Goal: Task Accomplishment & Management: Manage account settings

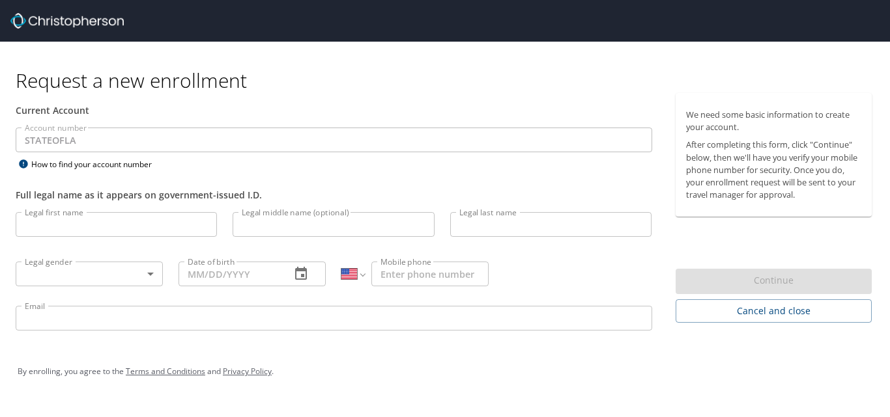
select select "US"
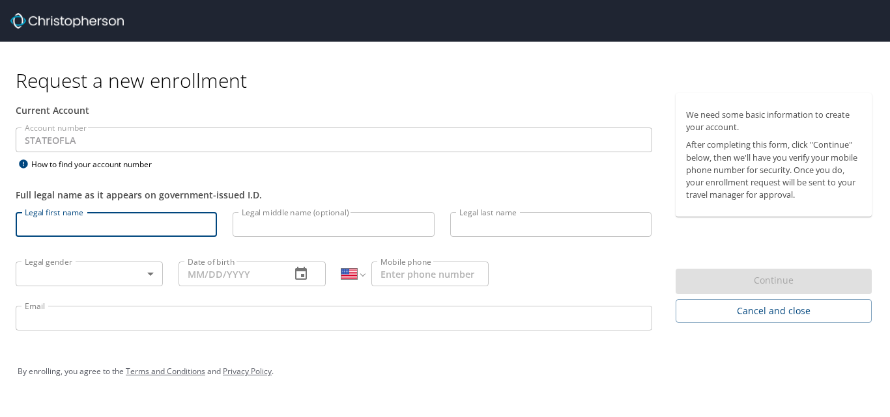
click at [106, 227] on input "Legal first name" at bounding box center [116, 224] width 201 height 25
type input "Machelle"
type input "Goree"
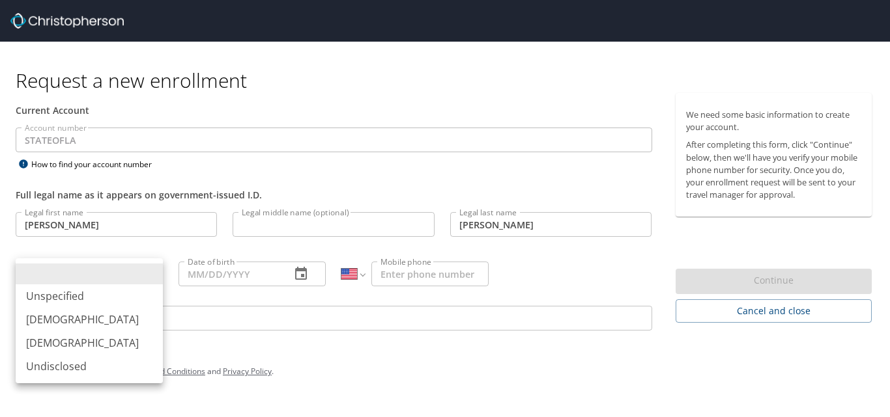
drag, startPoint x: 150, startPoint y: 277, endPoint x: 144, endPoint y: 273, distance: 7.4
click at [148, 277] on body "Request a new enrollment Current Account Account number STATEOFLA Account numbe…" at bounding box center [445, 208] width 890 height 417
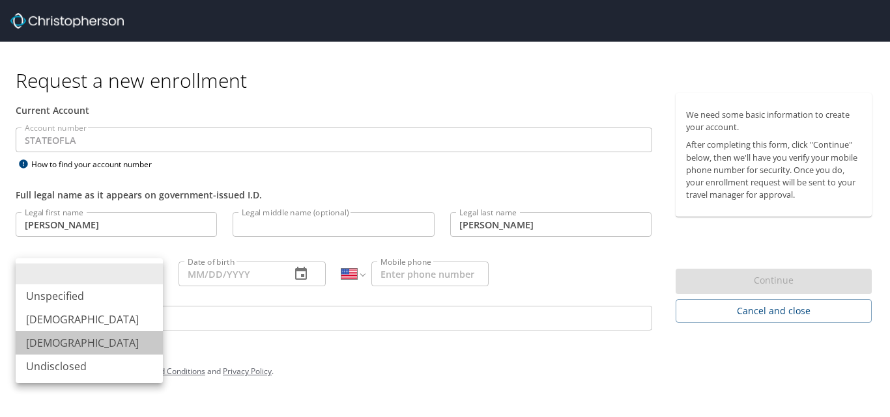
click at [63, 341] on li "Female" at bounding box center [89, 342] width 147 height 23
type input "Female"
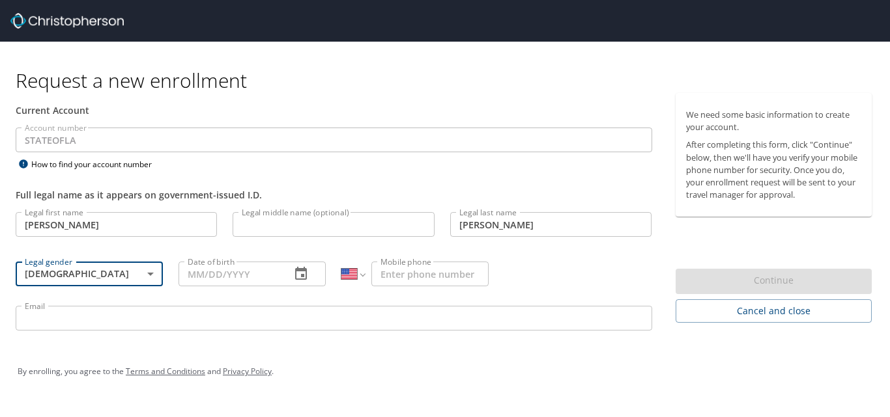
click at [302, 273] on icon "button" at bounding box center [301, 274] width 16 height 16
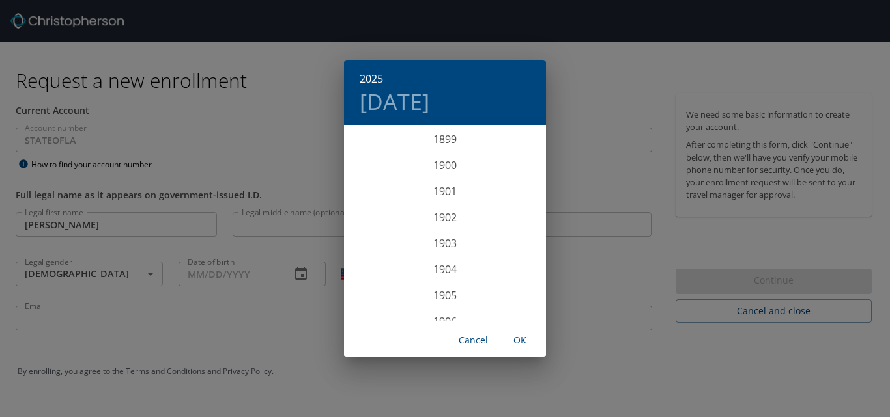
scroll to position [3204, 0]
click at [194, 276] on div "2025 Mon, Sep 1 1899 1900 1901 1902 1903 1904 1905 1906 1907 1908 1909 1910 191…" at bounding box center [445, 208] width 890 height 417
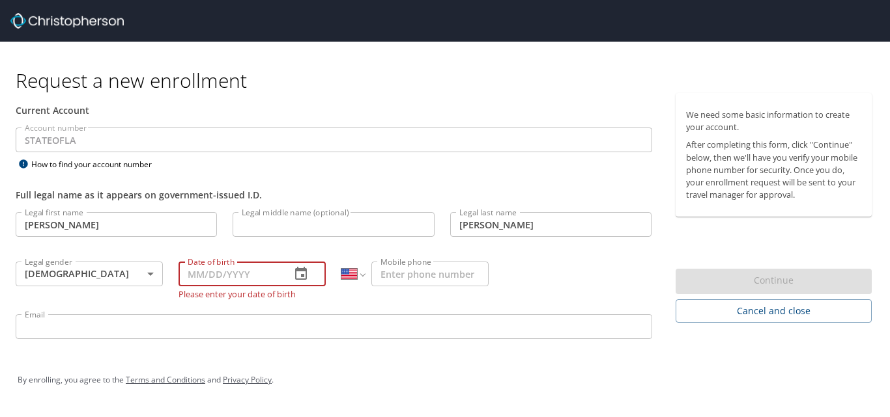
click at [188, 274] on input "Date of birth" at bounding box center [229, 274] width 102 height 25
type input "08/12/1962"
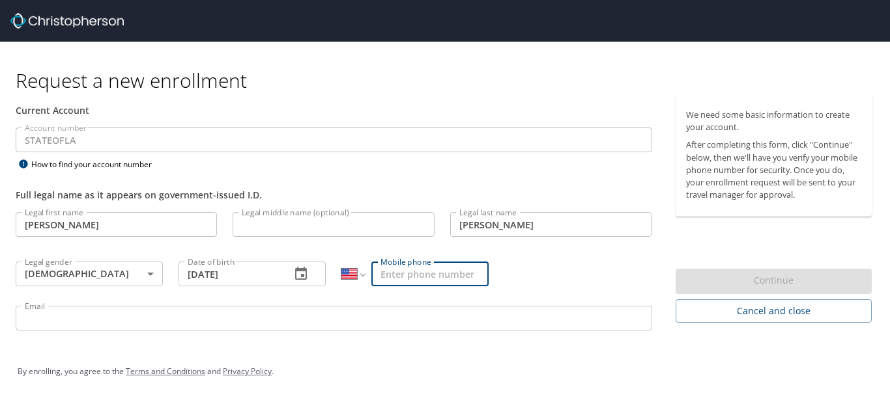
click at [410, 277] on input "Mobile phone" at bounding box center [429, 274] width 117 height 25
type input "(225) 978-5988"
type input "Machelle_goree@subr.edu"
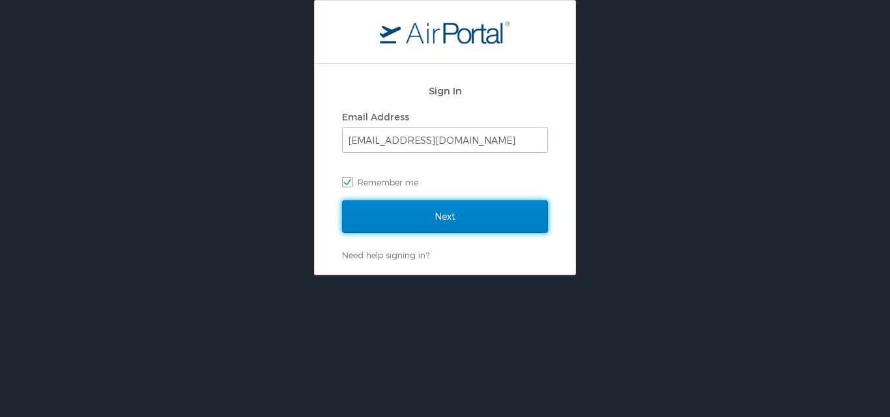
click at [420, 215] on input "Next" at bounding box center [445, 217] width 206 height 33
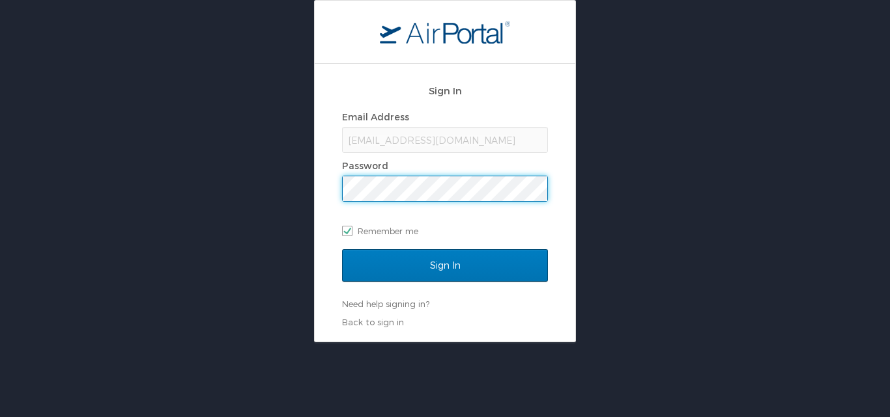
click at [308, 182] on div "Sign In Email Address Machelle_goree@subr.edu Password Remember me Sign In Need…" at bounding box center [445, 171] width 890 height 343
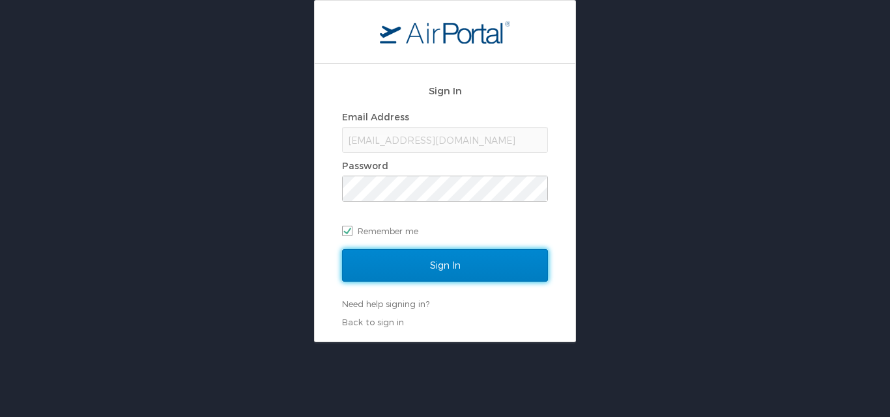
drag, startPoint x: 446, startPoint y: 265, endPoint x: 453, endPoint y: 266, distance: 6.6
click at [453, 266] on input "Sign In" at bounding box center [445, 265] width 206 height 33
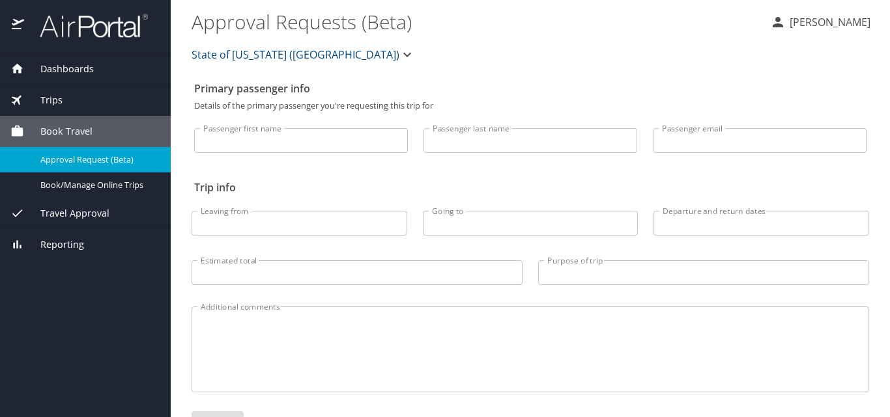
click at [74, 70] on span "Dashboards" at bounding box center [59, 69] width 70 height 14
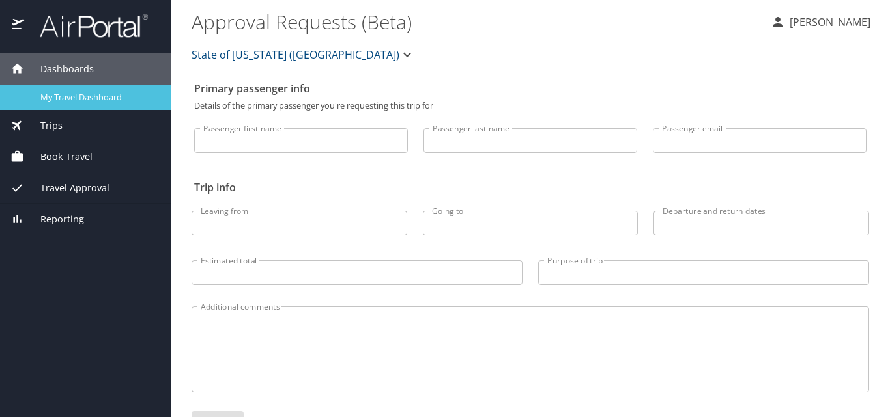
click at [70, 97] on span "My Travel Dashboard" at bounding box center [97, 97] width 115 height 12
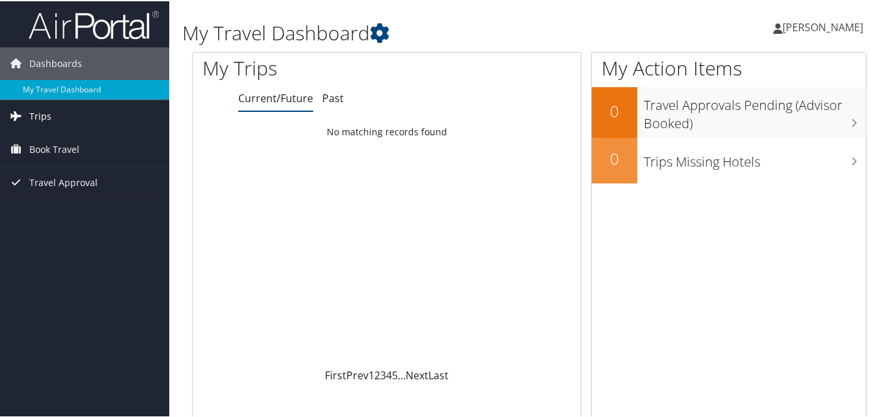
click at [38, 116] on span "Trips" at bounding box center [40, 115] width 22 height 33
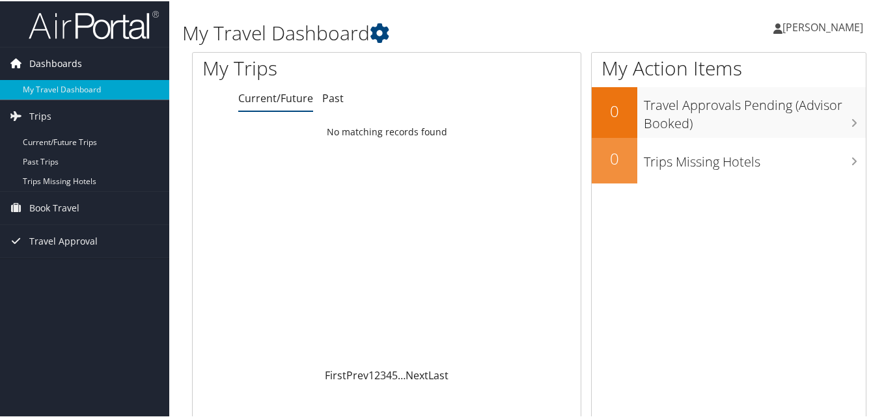
click at [57, 63] on span "Dashboards" at bounding box center [55, 62] width 53 height 33
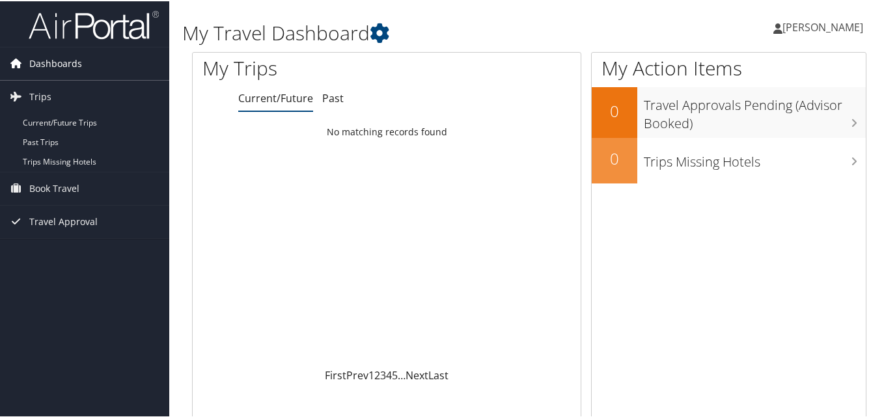
click at [57, 59] on span "Dashboards" at bounding box center [55, 62] width 53 height 33
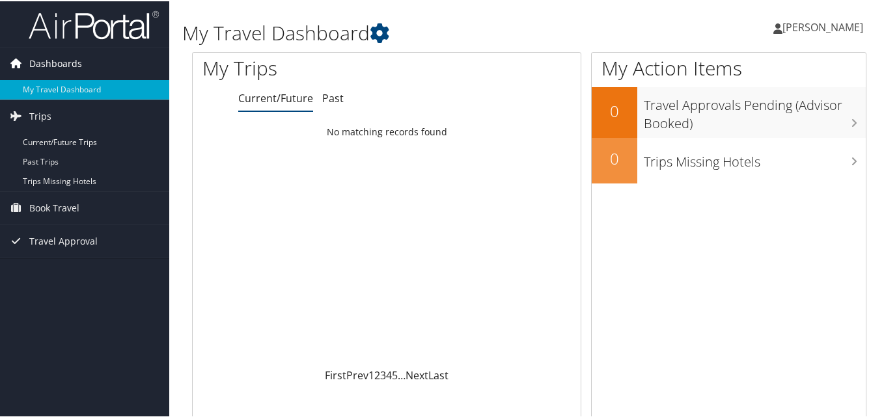
click at [57, 59] on span "Dashboards" at bounding box center [55, 62] width 53 height 33
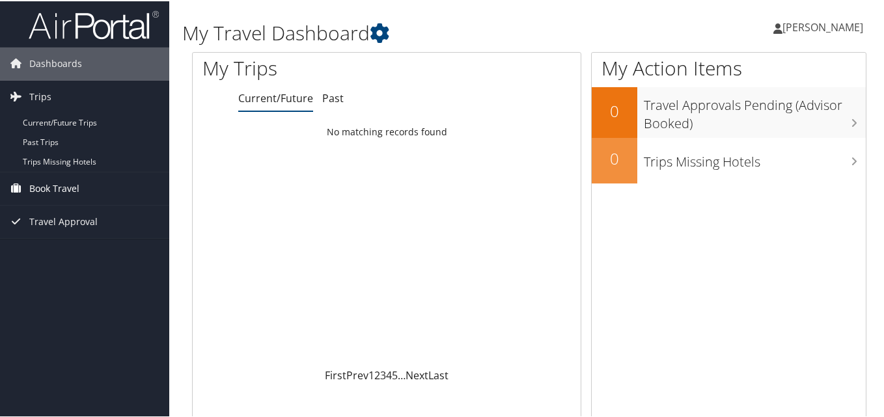
click at [51, 185] on span "Book Travel" at bounding box center [54, 187] width 50 height 33
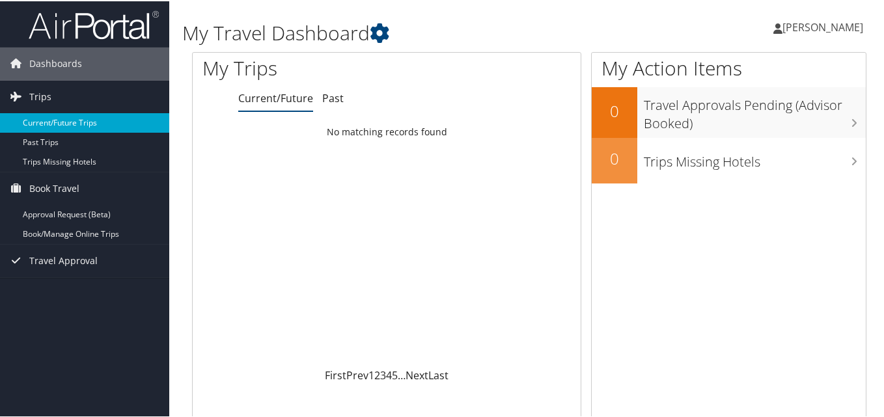
click at [58, 122] on link "Current/Future Trips" at bounding box center [84, 122] width 169 height 20
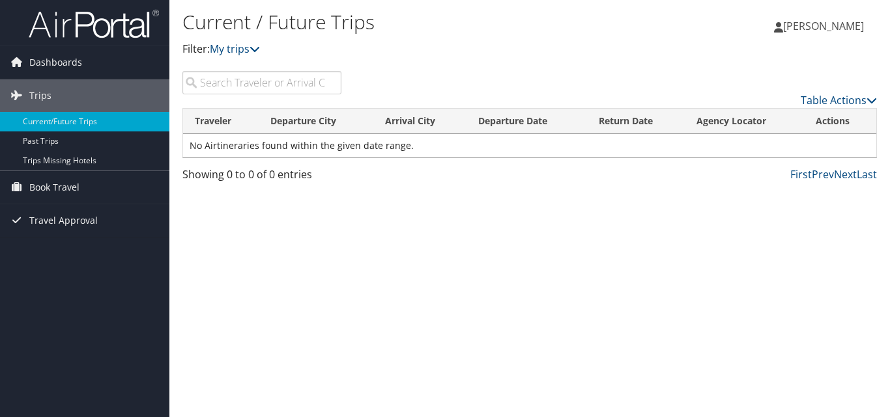
click at [783, 27] on span "[PERSON_NAME]" at bounding box center [823, 26] width 81 height 14
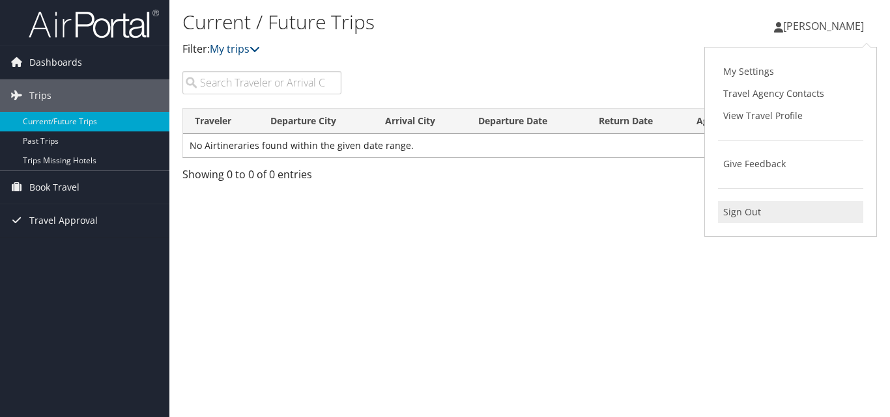
click at [746, 215] on link "Sign Out" at bounding box center [790, 212] width 145 height 22
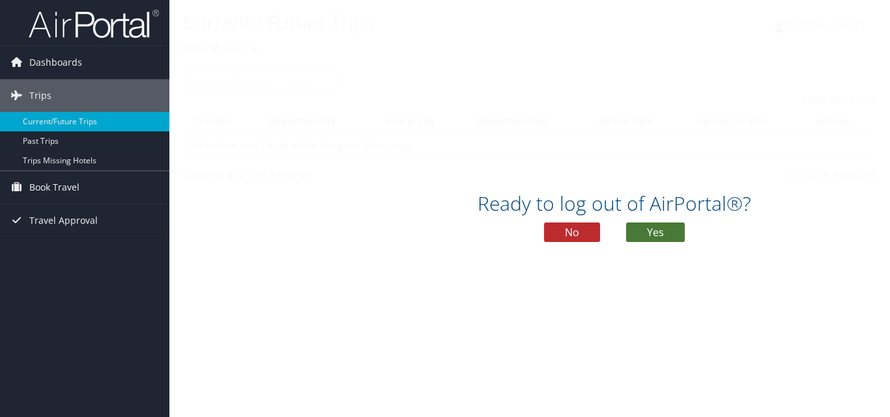
click at [658, 227] on button "Yes" at bounding box center [655, 233] width 59 height 20
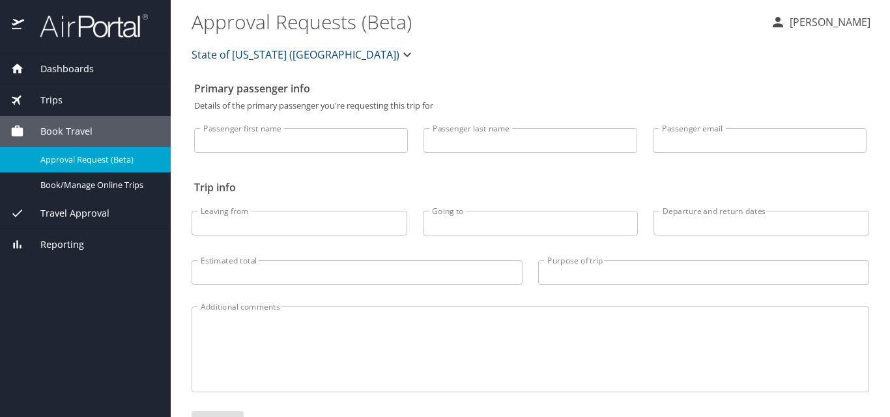
click at [68, 69] on span "Dashboards" at bounding box center [59, 69] width 70 height 14
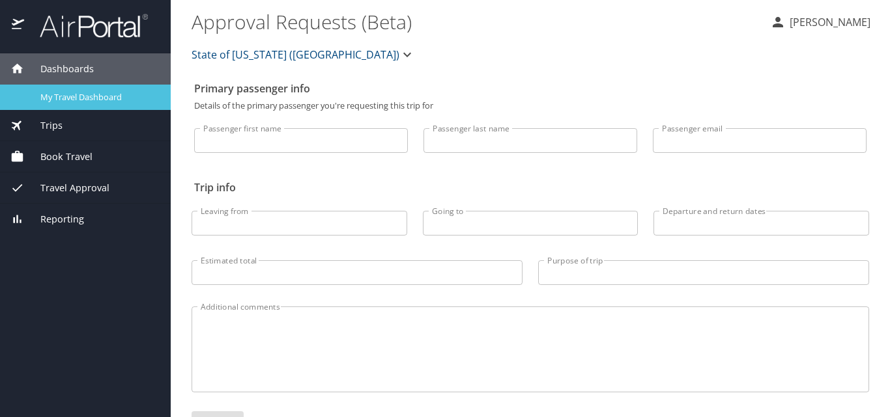
click at [59, 94] on span "My Travel Dashboard" at bounding box center [97, 97] width 115 height 12
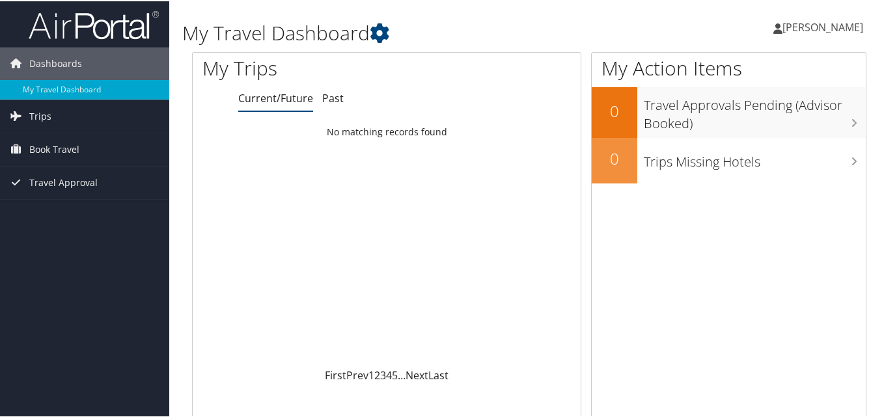
click at [783, 24] on span "[PERSON_NAME]" at bounding box center [823, 26] width 81 height 14
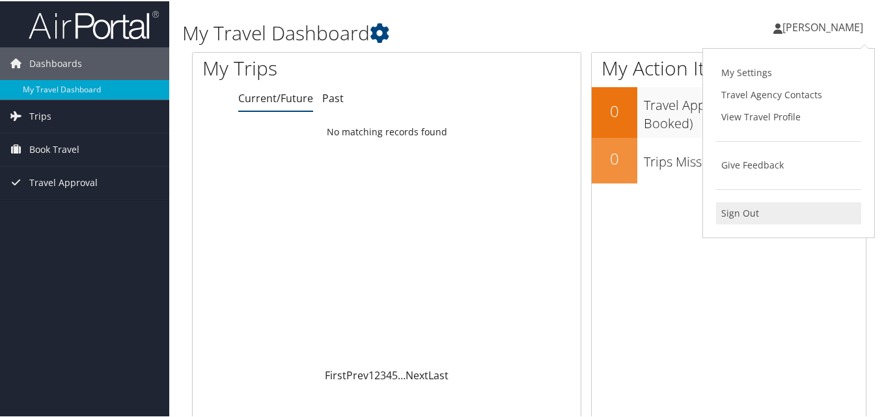
click at [740, 214] on link "Sign Out" at bounding box center [788, 212] width 145 height 22
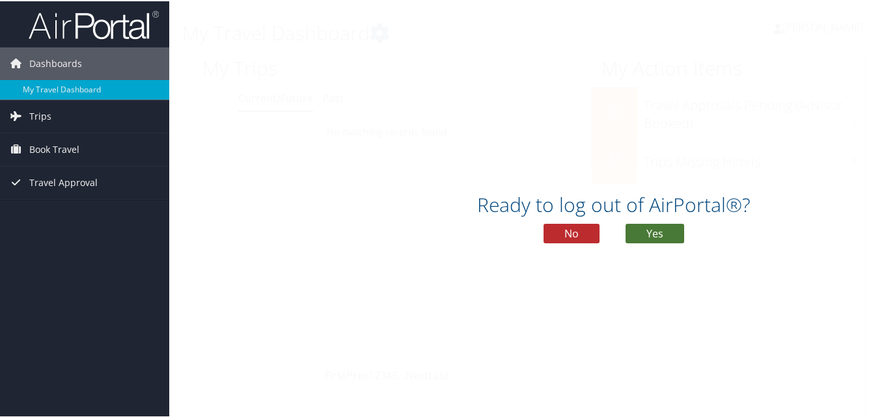
click at [649, 229] on button "Yes" at bounding box center [655, 233] width 59 height 20
